Goal: Task Accomplishment & Management: Manage account settings

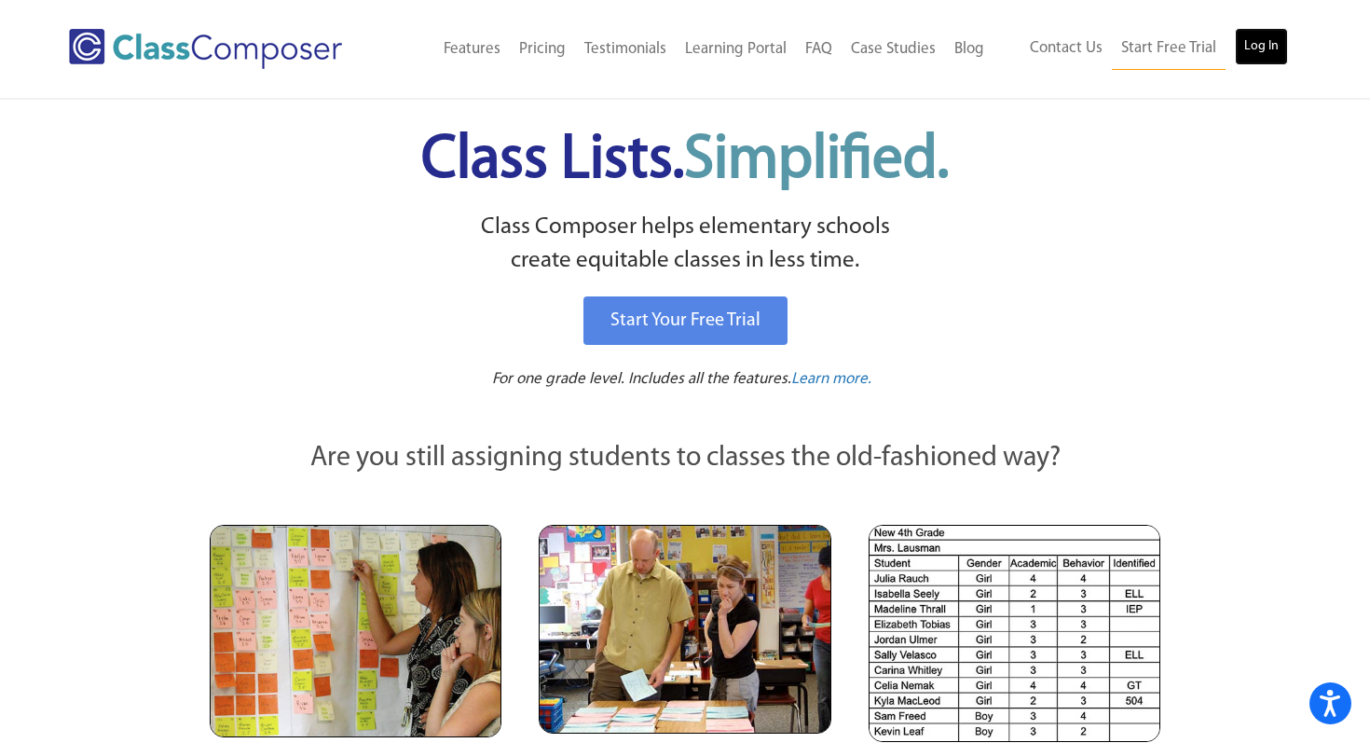
click at [1248, 51] on link "Log In" at bounding box center [1261, 46] width 53 height 37
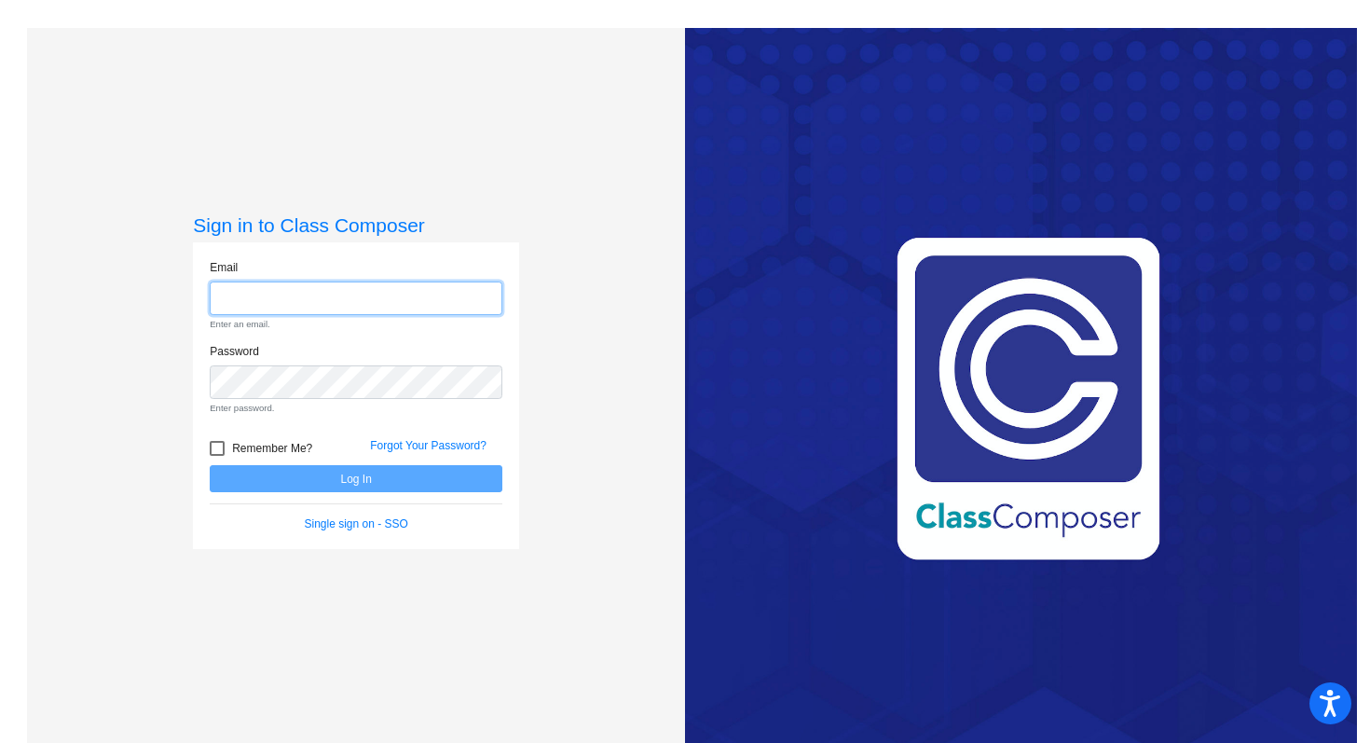
type input "[PERSON_NAME][EMAIL_ADDRESS][PERSON_NAME][DOMAIN_NAME]"
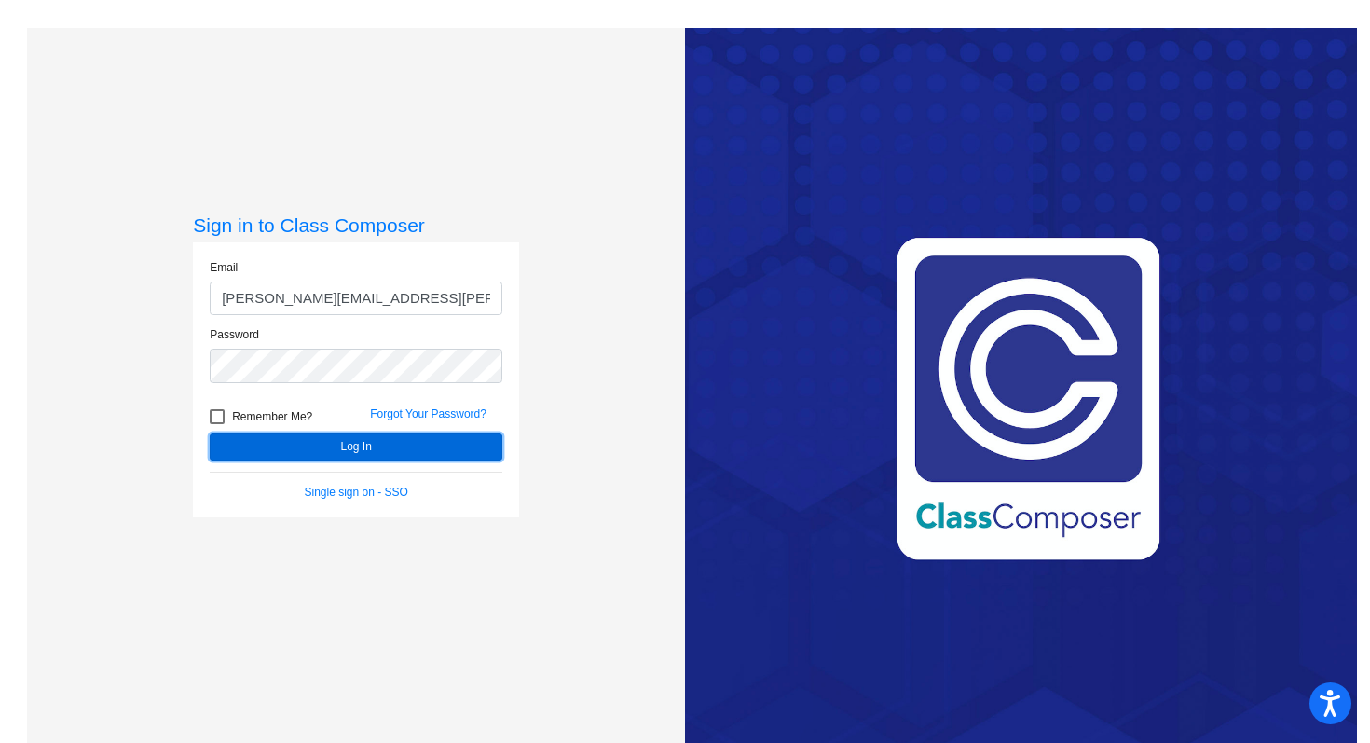
click at [341, 454] on button "Log In" at bounding box center [356, 446] width 293 height 27
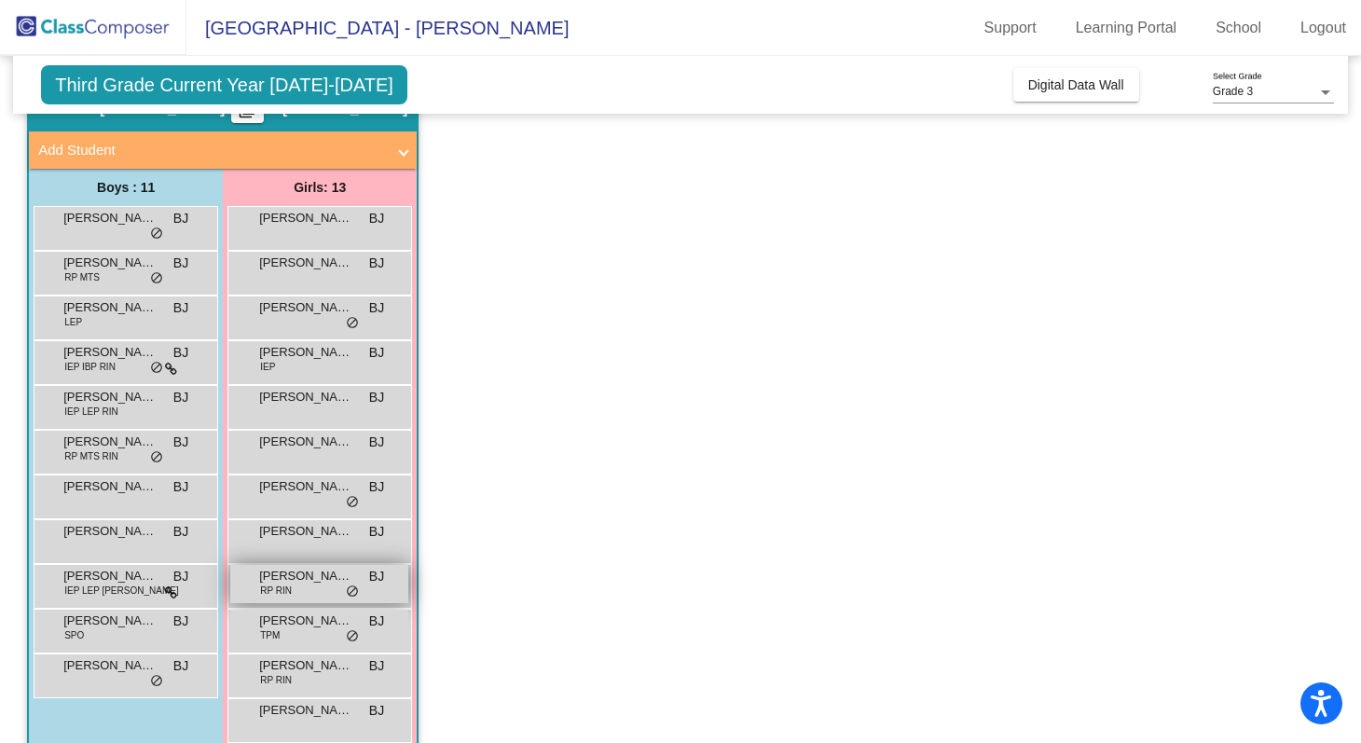
scroll to position [90, 0]
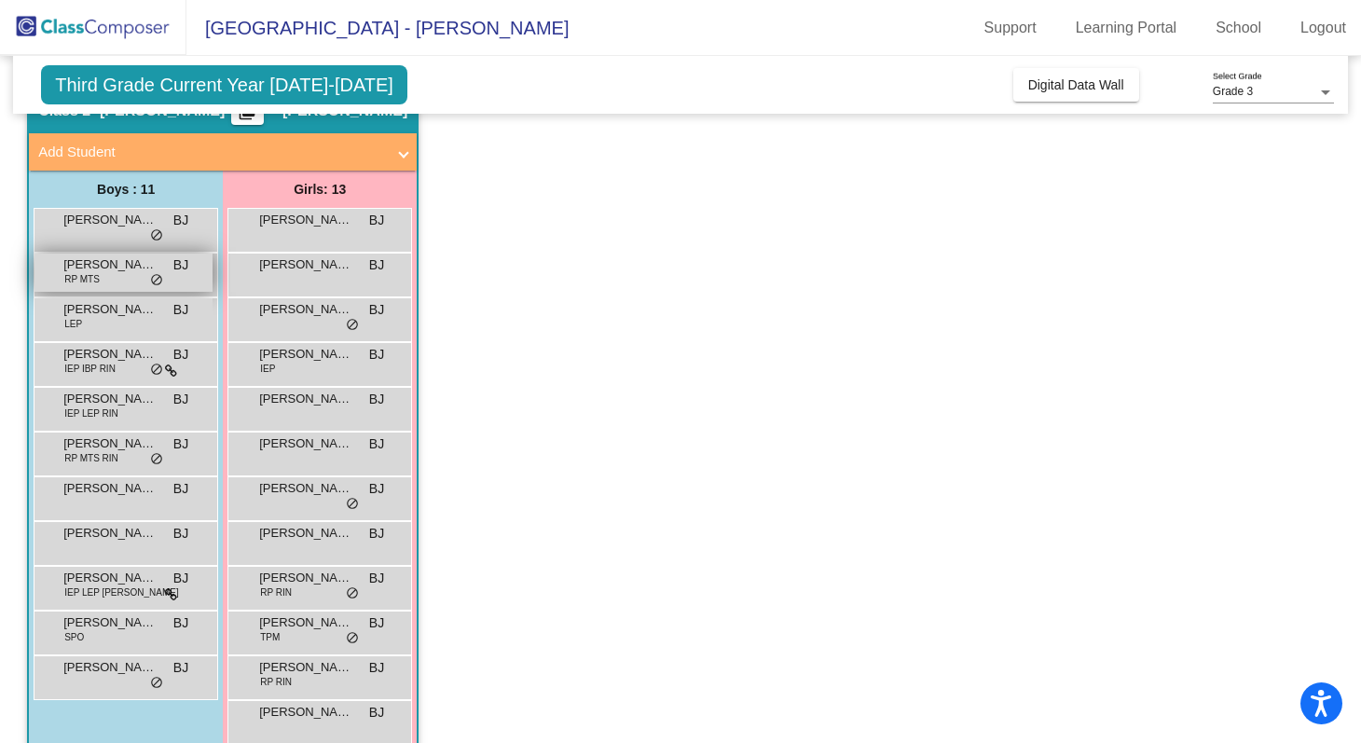
click at [148, 267] on span "[PERSON_NAME]" at bounding box center [109, 264] width 93 height 19
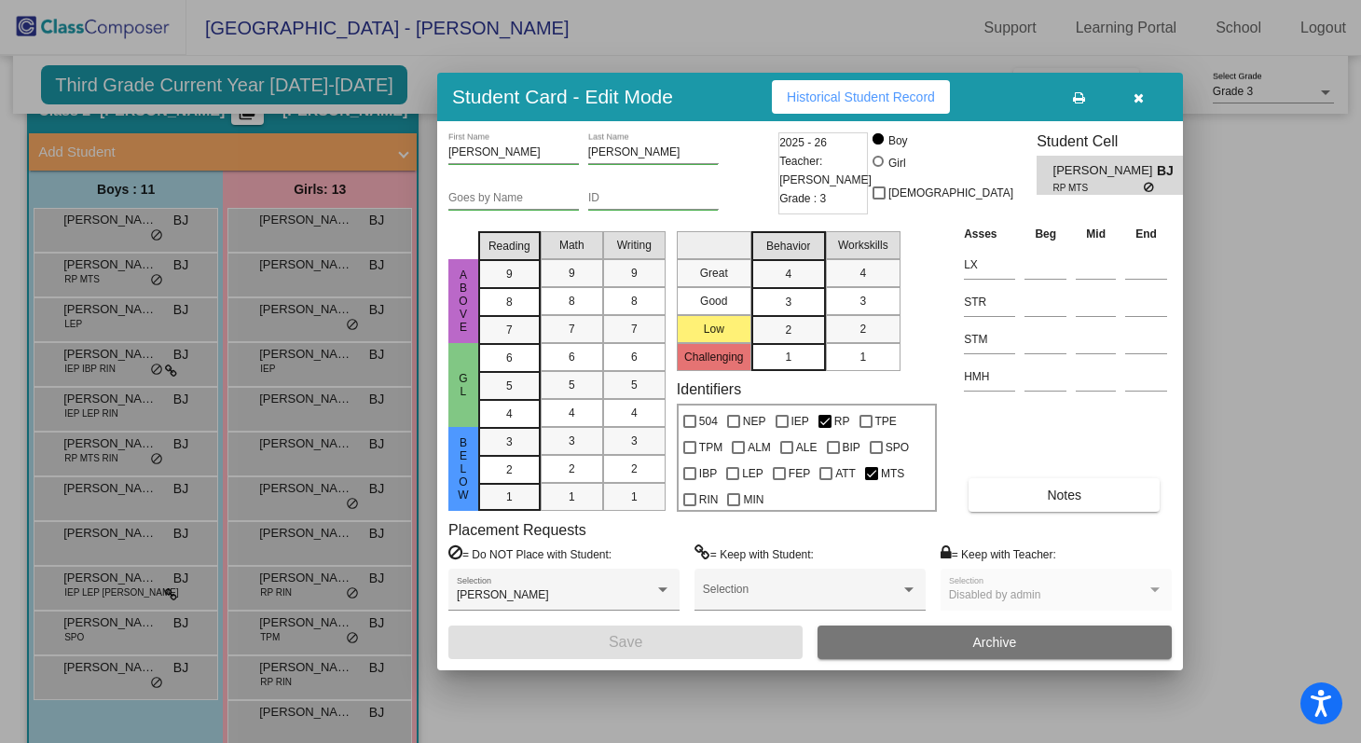
click at [853, 94] on span "Historical Student Record" at bounding box center [861, 96] width 148 height 15
